Goal: Navigation & Orientation: Find specific page/section

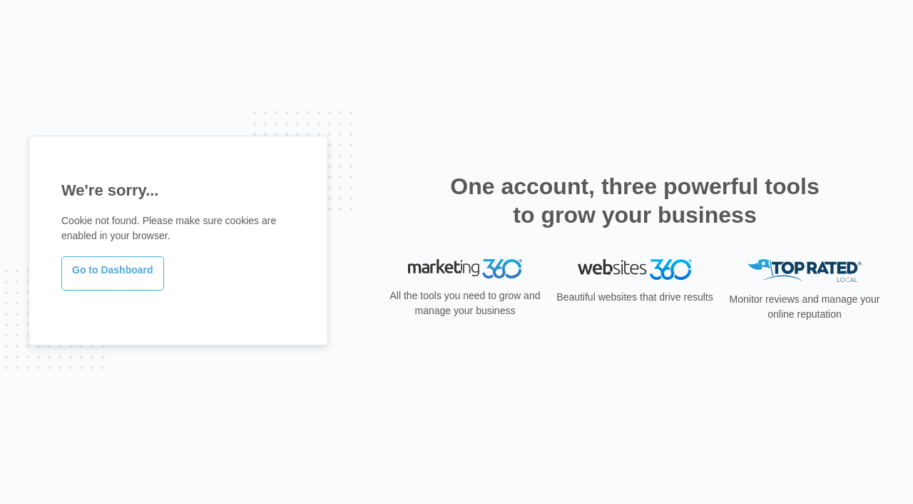
click at [73, 269] on link "Go to Dashboard" at bounding box center [112, 273] width 103 height 34
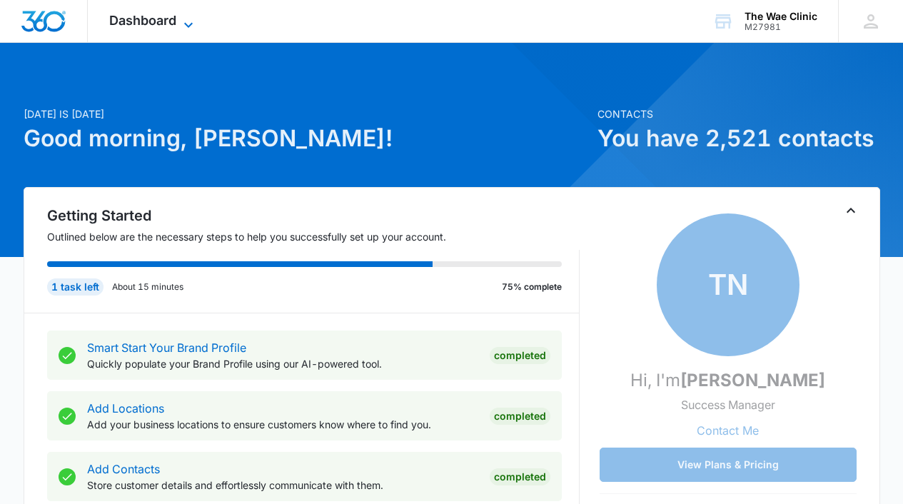
click at [183, 24] on icon at bounding box center [188, 24] width 17 height 17
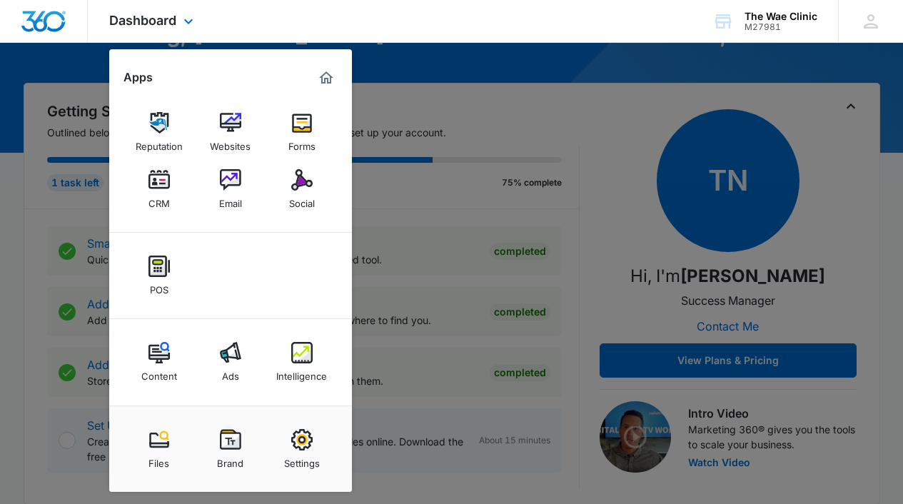
scroll to position [105, 0]
click at [246, 30] on div "Dashboard Apps Reputation Websites Forms CRM Email Social POS Content Ads Intel…" at bounding box center [451, 21] width 903 height 43
click at [191, 29] on icon at bounding box center [188, 24] width 17 height 17
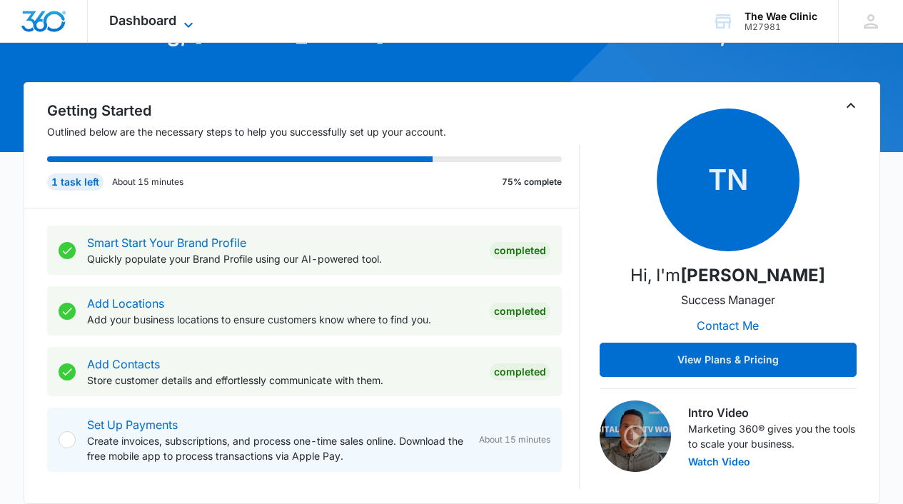
click at [183, 25] on icon at bounding box center [188, 24] width 17 height 17
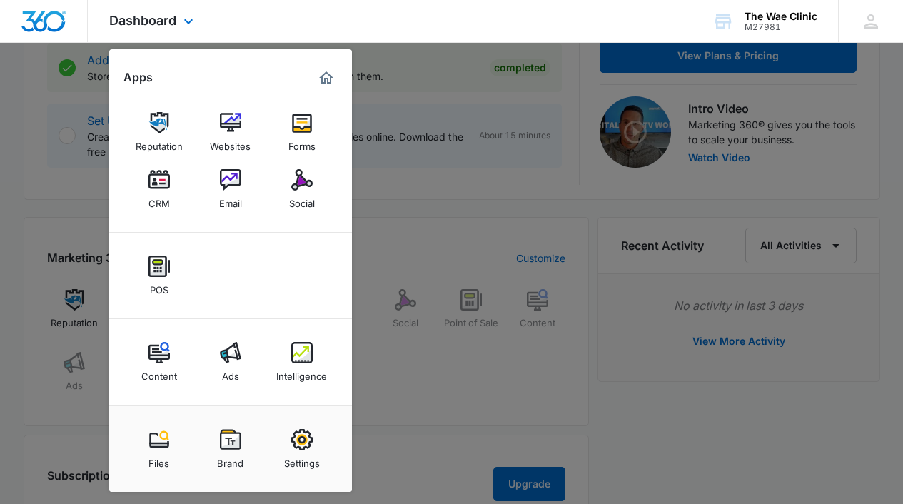
scroll to position [0, 0]
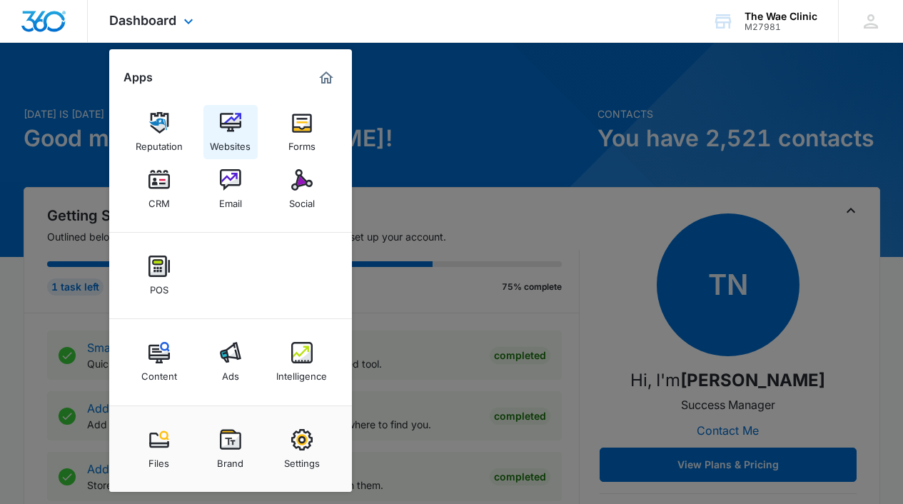
click at [235, 122] on img at bounding box center [230, 122] width 21 height 21
